Goal: Submit feedback/report problem

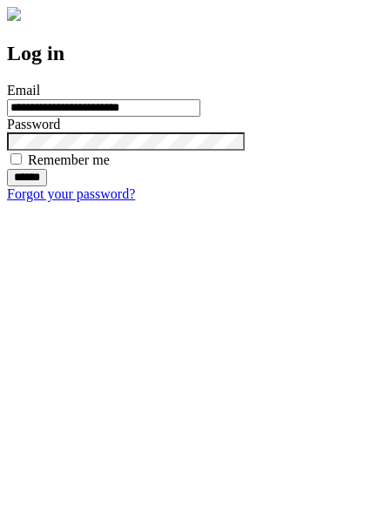
type input "**********"
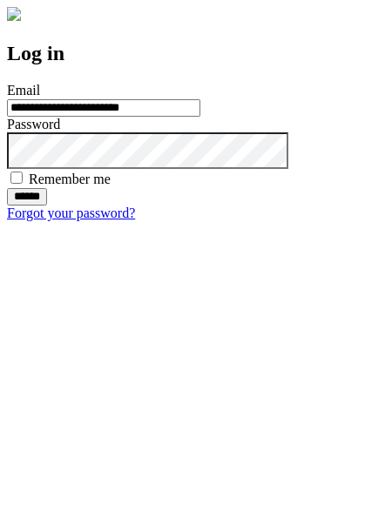
click at [47, 206] on input "******" at bounding box center [27, 196] width 40 height 17
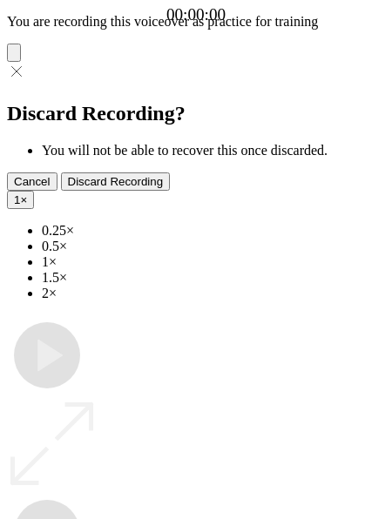
type input "**********"
